Goal: Information Seeking & Learning: Find specific fact

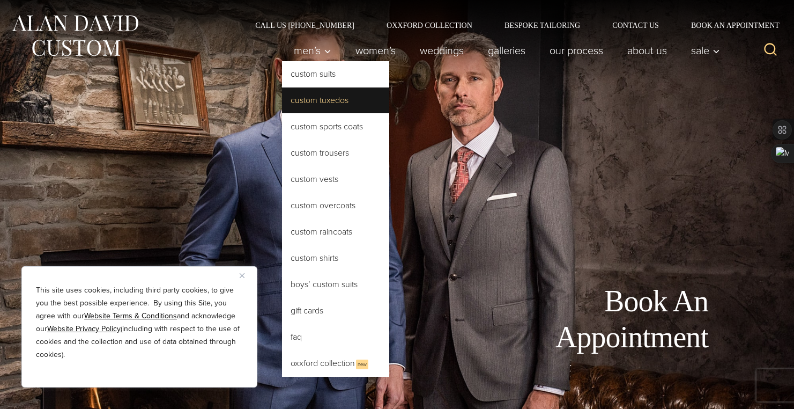
click at [328, 99] on link "Custom Tuxedos" at bounding box center [335, 100] width 107 height 26
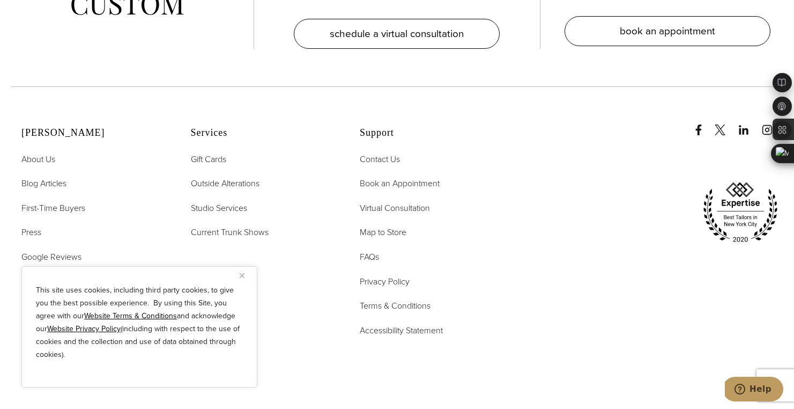
scroll to position [6531, 0]
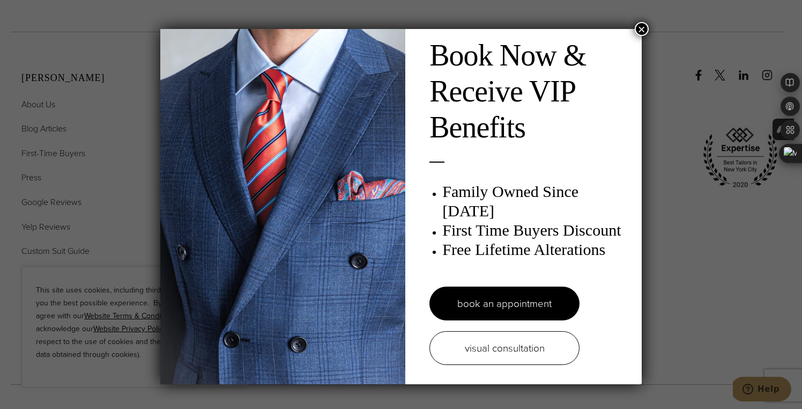
click at [635, 26] on button "×" at bounding box center [642, 29] width 14 height 14
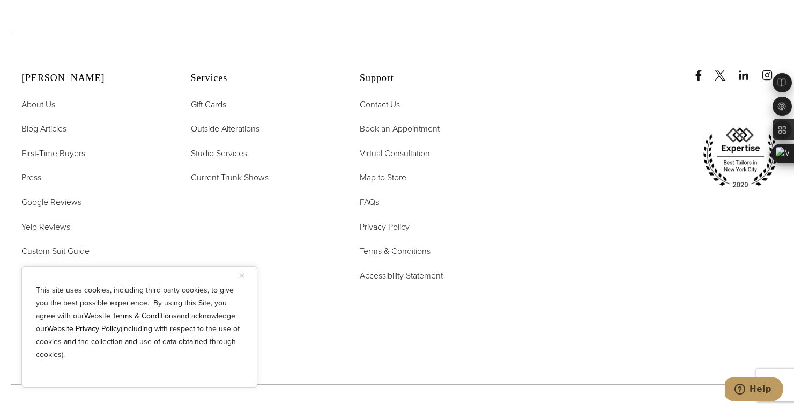
click at [372, 196] on span "FAQs" at bounding box center [369, 202] width 19 height 12
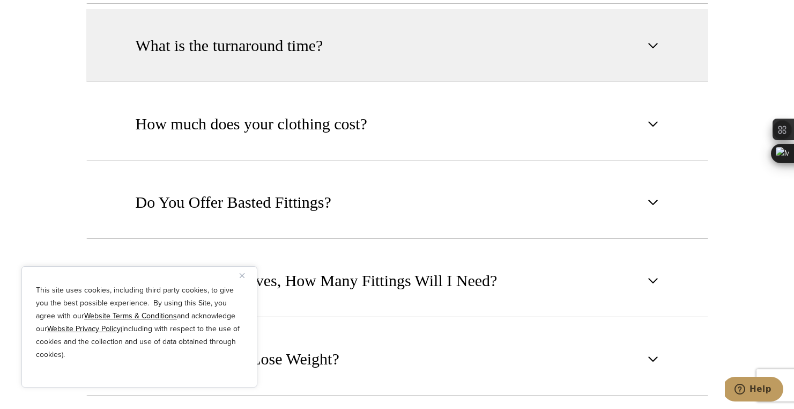
scroll to position [760, 0]
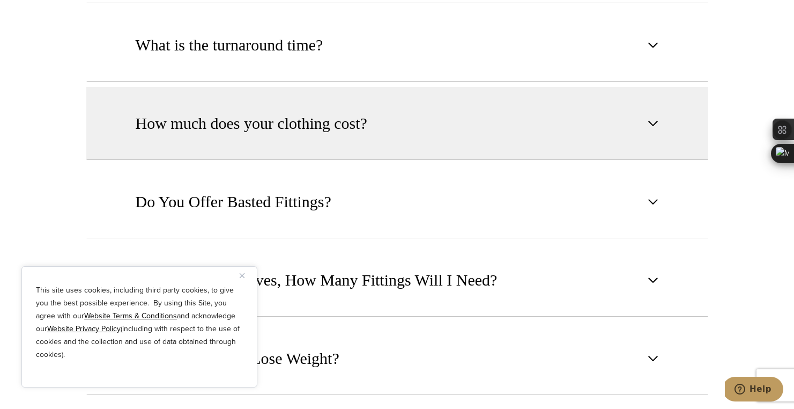
click at [333, 134] on span "How much does your clothing cost?" at bounding box center [252, 124] width 232 height 24
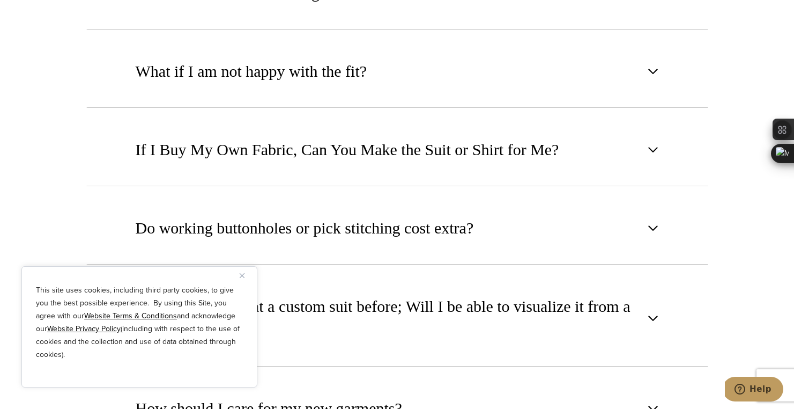
scroll to position [1318, 0]
